Goal: Transaction & Acquisition: Purchase product/service

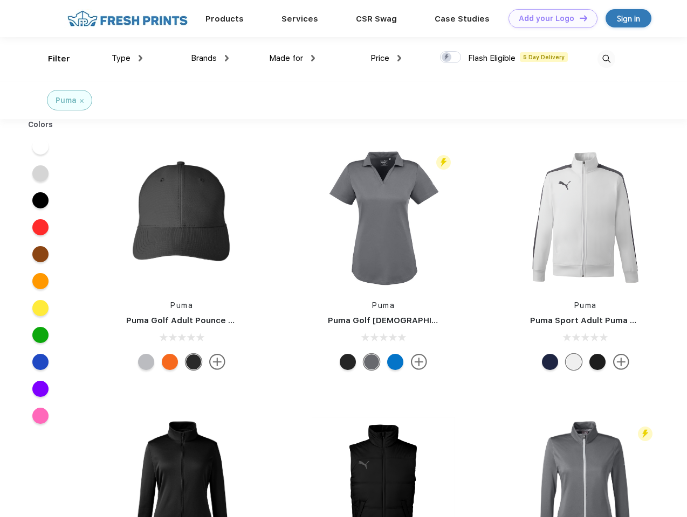
scroll to position [1, 0]
click at [549, 18] on link "Add your Logo Design Tool" at bounding box center [552, 18] width 89 height 19
click at [0, 0] on div "Design Tool" at bounding box center [0, 0] width 0 height 0
click at [578, 18] on link "Add your Logo Design Tool" at bounding box center [552, 18] width 89 height 19
click at [52, 59] on div "Filter" at bounding box center [59, 59] width 22 height 12
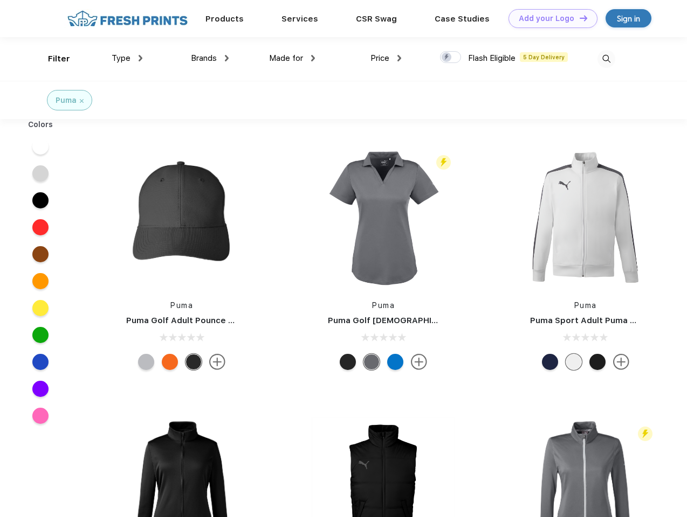
click at [127, 58] on span "Type" at bounding box center [121, 58] width 19 height 10
click at [210, 58] on span "Brands" at bounding box center [204, 58] width 26 height 10
click at [292, 58] on span "Made for" at bounding box center [286, 58] width 34 height 10
click at [386, 58] on span "Price" at bounding box center [379, 58] width 19 height 10
click at [450, 58] on div at bounding box center [450, 57] width 21 height 12
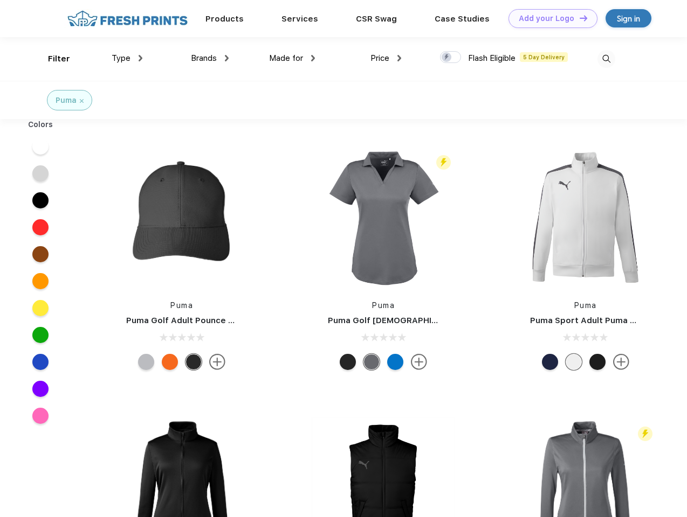
click at [447, 58] on input "checkbox" at bounding box center [443, 54] width 7 height 7
click at [606, 59] on img at bounding box center [606, 59] width 18 height 18
